Goal: Task Accomplishment & Management: Complete application form

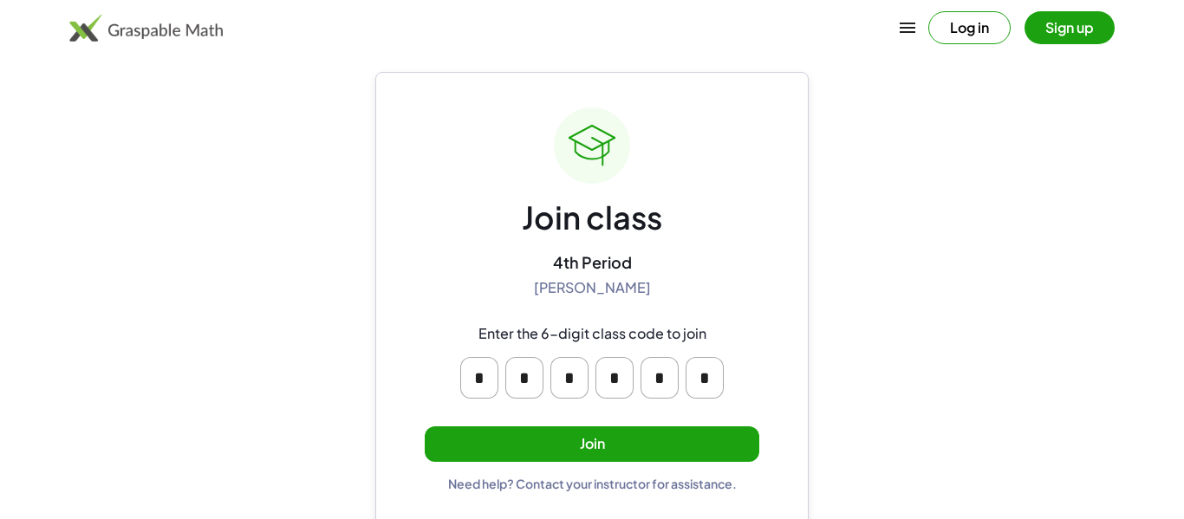
scroll to position [33, 0]
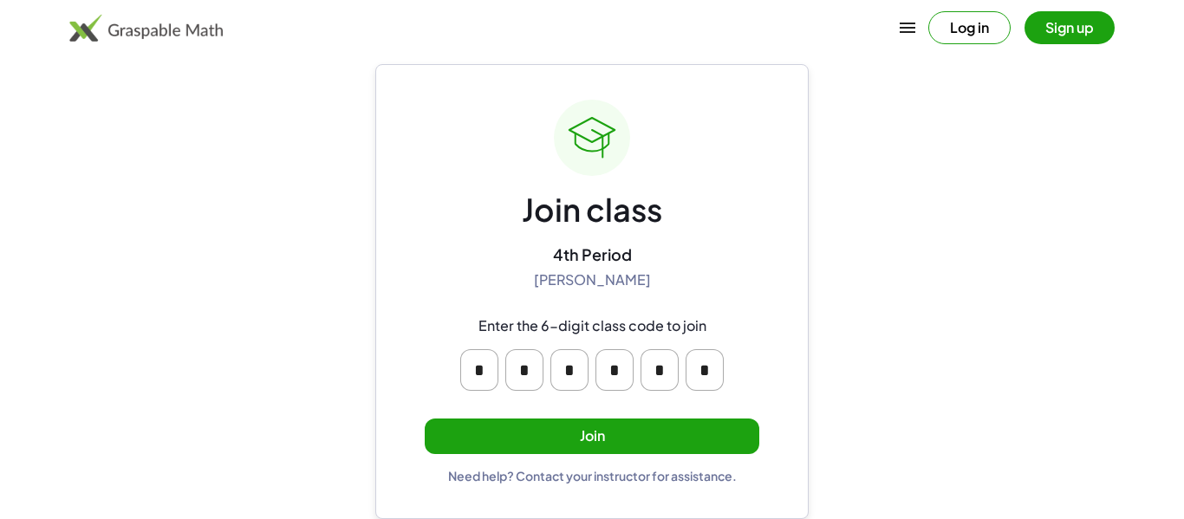
click at [616, 450] on button "Join" at bounding box center [592, 437] width 335 height 36
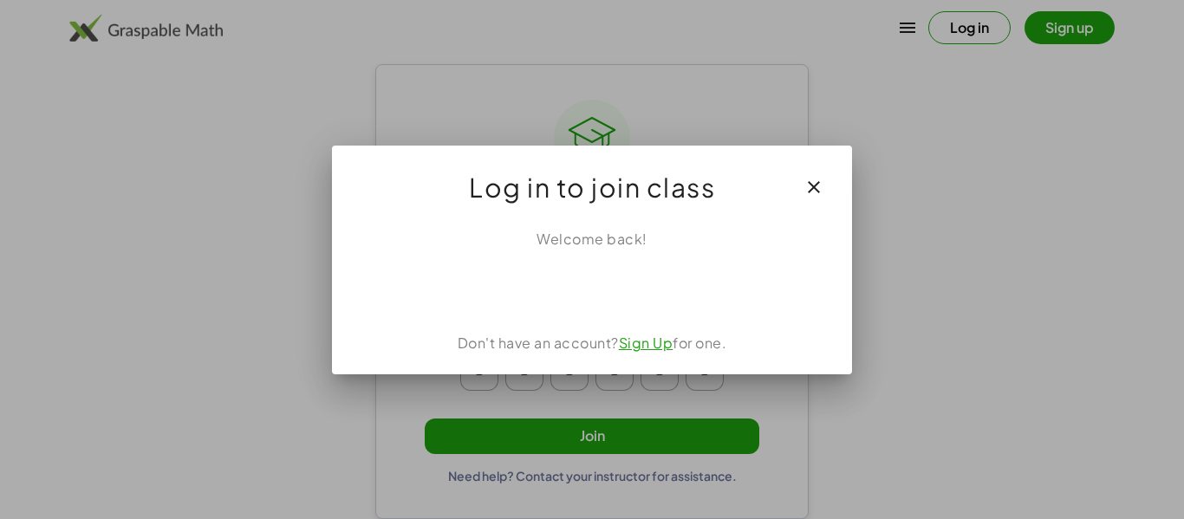
scroll to position [0, 0]
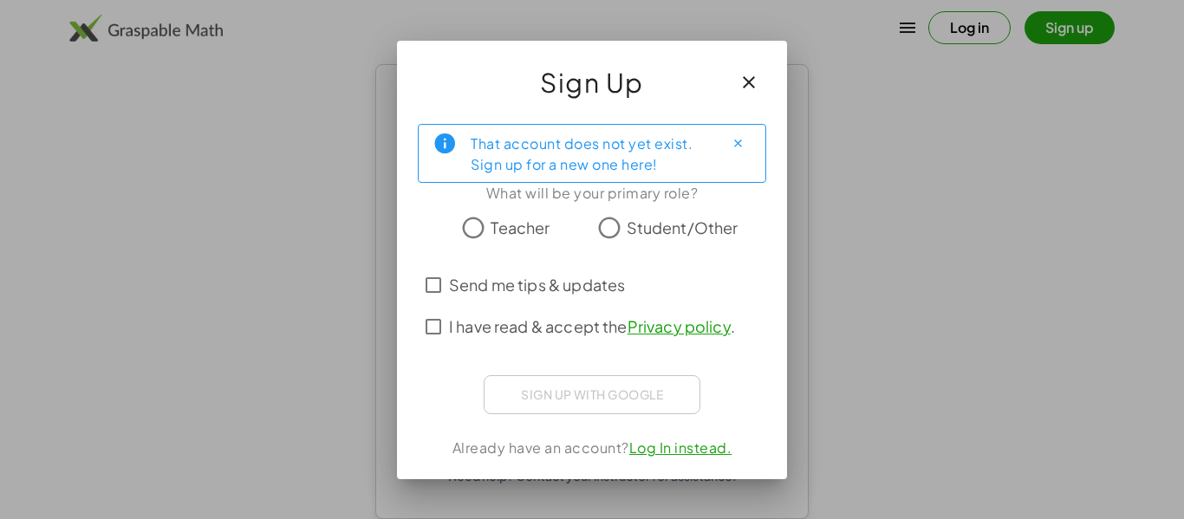
click at [663, 223] on span "Student/Other" at bounding box center [683, 227] width 112 height 23
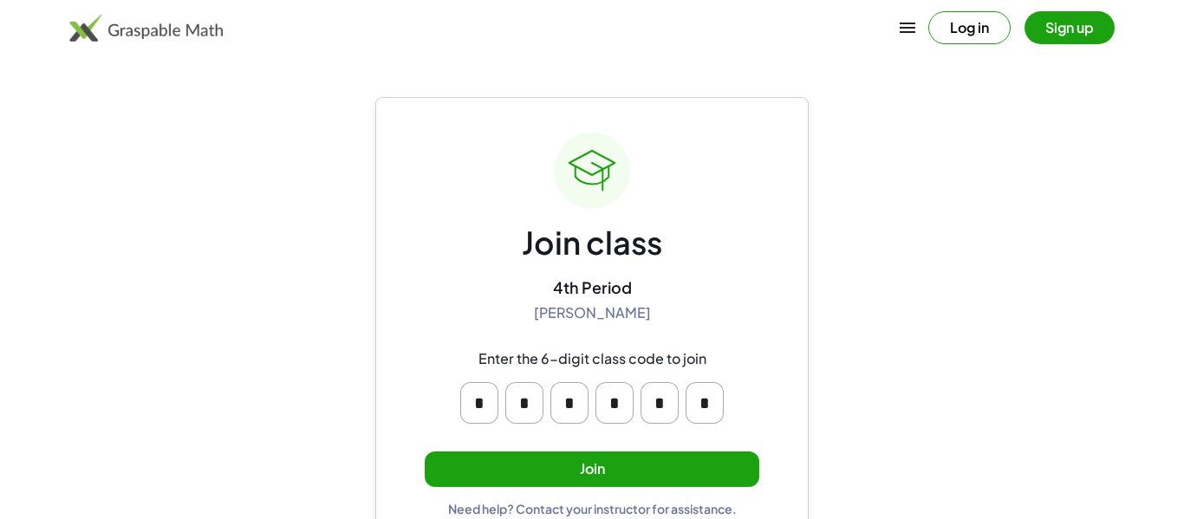
click at [627, 466] on button "Join" at bounding box center [592, 470] width 335 height 36
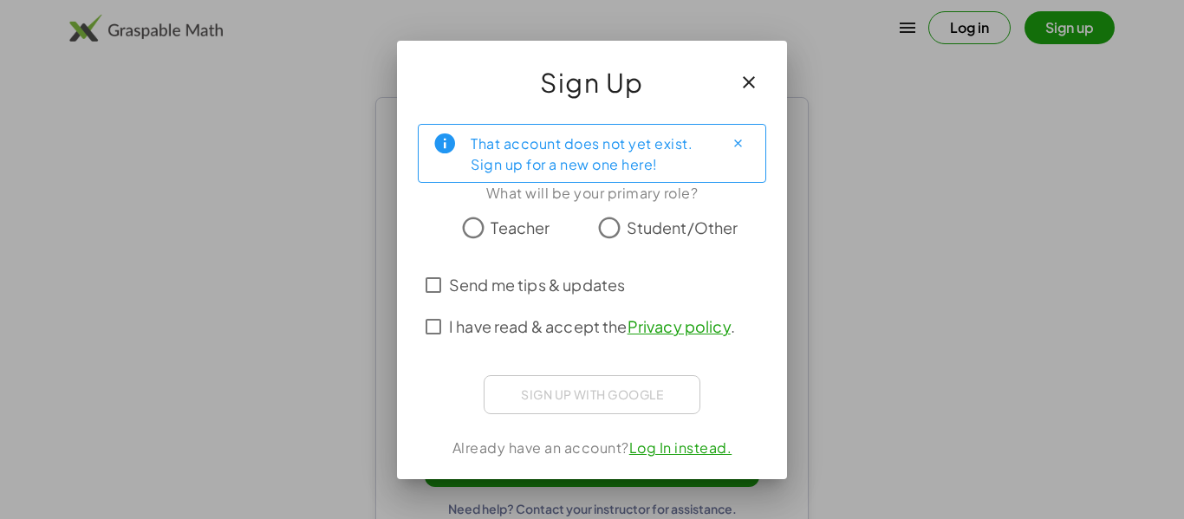
click at [675, 231] on span "Student/Other" at bounding box center [683, 227] width 112 height 23
click at [582, 323] on span "I have read & accept the Privacy policy ." at bounding box center [592, 326] width 286 height 23
